Goal: Task Accomplishment & Management: Use online tool/utility

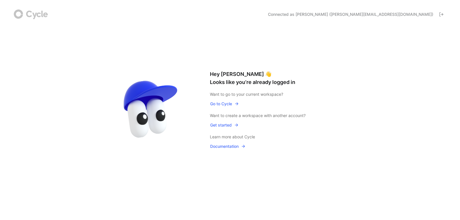
click at [179, 42] on div "Hey [PERSON_NAME] 👋 Looks like you’re already logged in Want to go to your curr…" at bounding box center [229, 110] width 263 height 149
click at [385, 11] on button "Connected as [PERSON_NAME] ([PERSON_NAME][EMAIL_ADDRESS][DOMAIN_NAME])" at bounding box center [355, 14] width 181 height 9
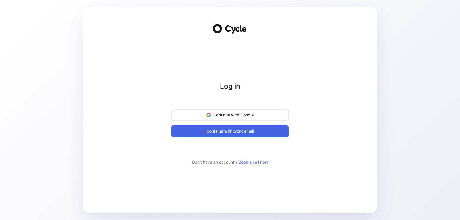
click at [233, 131] on span "Continue with work email" at bounding box center [230, 131] width 103 height 7
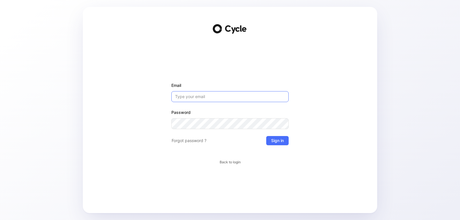
type input "[PERSON_NAME][EMAIL_ADDRESS][DOMAIN_NAME]"
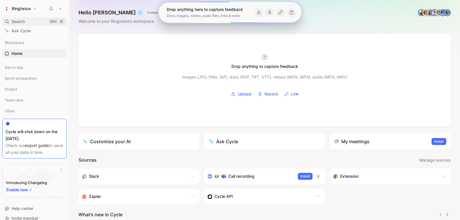
click at [20, 20] on span "Search" at bounding box center [18, 21] width 13 height 7
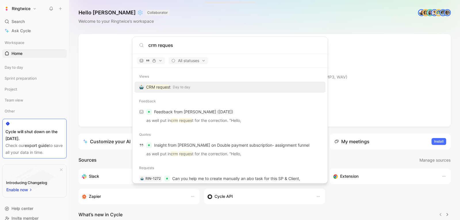
type input "crm reques"
click at [178, 88] on span "Day to day" at bounding box center [182, 87] width 18 height 6
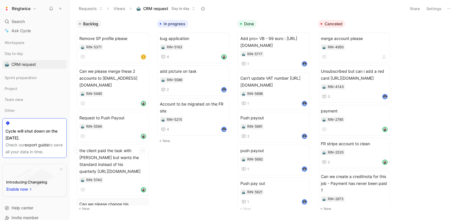
scroll to position [74, 0]
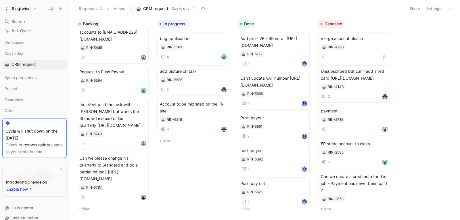
click at [91, 206] on button "New" at bounding box center [114, 208] width 76 height 7
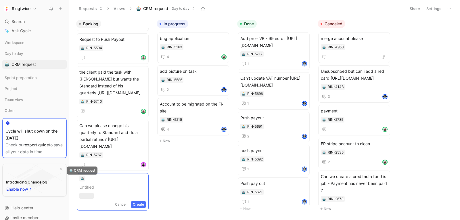
scroll to position [106, 0]
click at [131, 203] on button "Create" at bounding box center [138, 204] width 15 height 7
click at [98, 185] on div "Plz push payout Sp RIN-5785" at bounding box center [112, 187] width 67 height 25
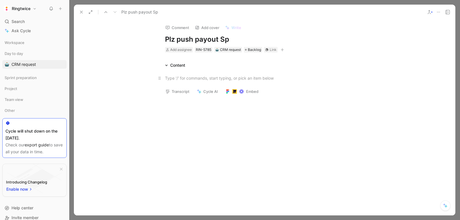
click at [178, 77] on div at bounding box center [264, 78] width 199 height 6
paste div
click at [196, 93] on div at bounding box center [264, 120] width 381 height 66
drag, startPoint x: 179, startPoint y: 169, endPoint x: 181, endPoint y: 172, distance: 3.3
click at [181, 171] on div "Comment Add cover Write Plz push payout Sp Add assignee RIN-5785 CRM request Ba…" at bounding box center [264, 118] width 381 height 196
